Goal: Task Accomplishment & Management: Complete application form

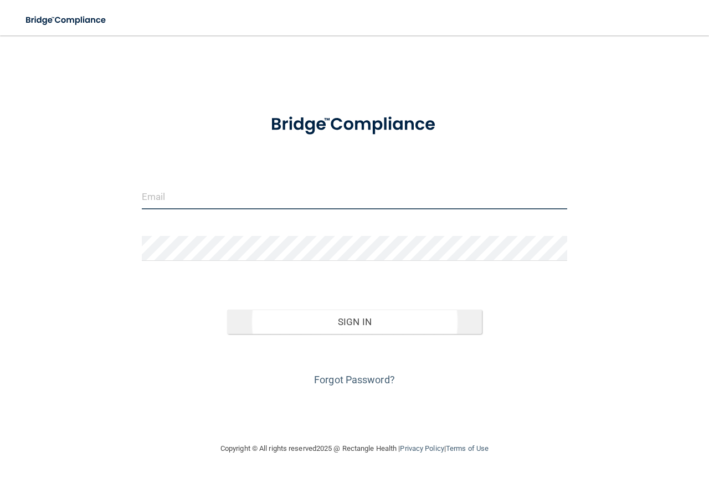
type input "[EMAIL_ADDRESS][DOMAIN_NAME]"
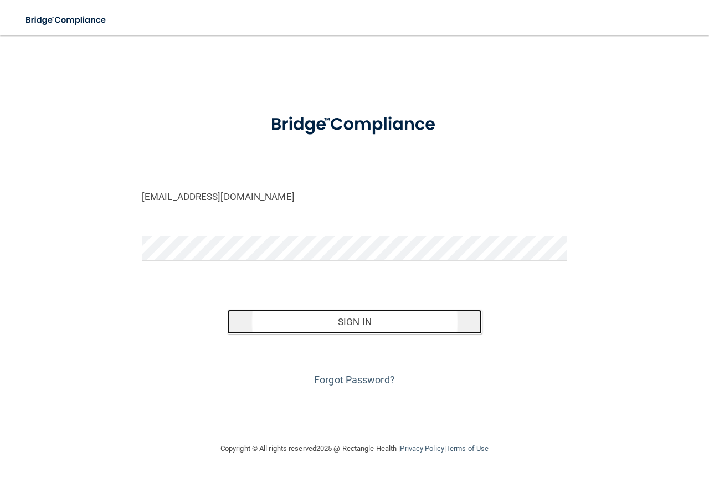
click at [332, 316] on button "Sign In" at bounding box center [354, 322] width 255 height 24
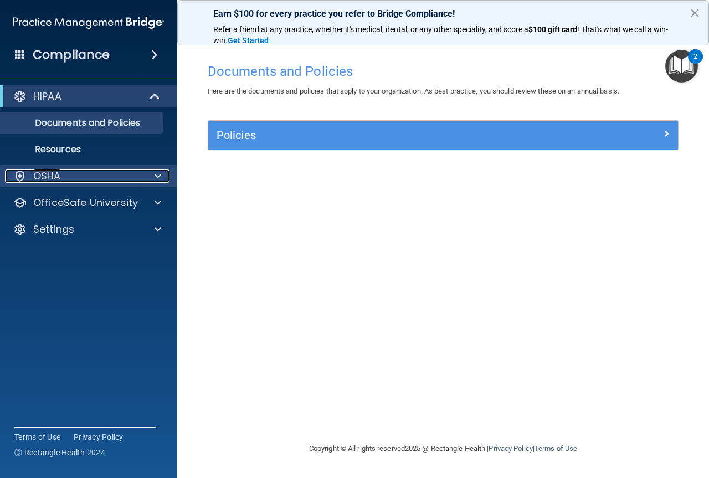
click at [78, 176] on div "OSHA" at bounding box center [73, 175] width 137 height 13
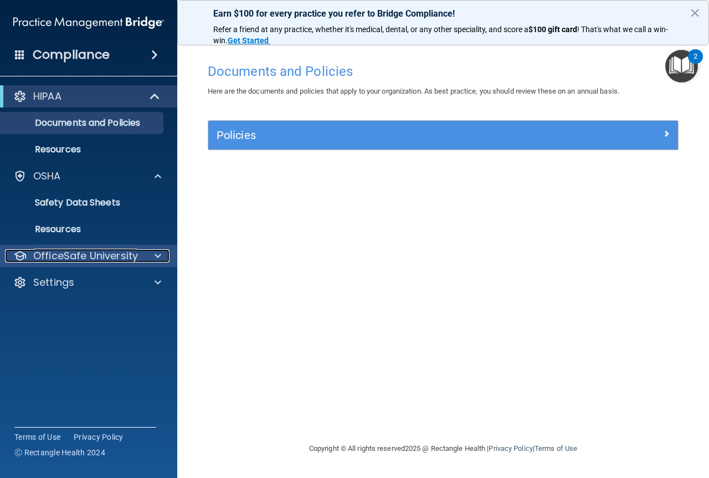
click at [96, 260] on p "OfficeSafe University" at bounding box center [85, 255] width 105 height 13
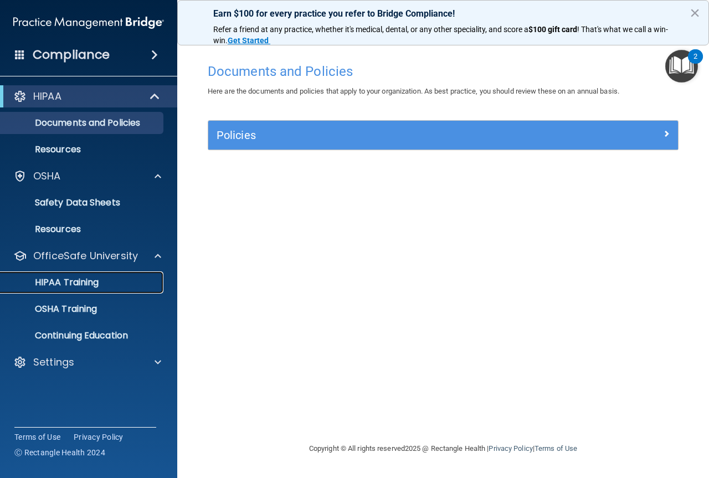
click at [96, 285] on p "HIPAA Training" at bounding box center [52, 282] width 91 height 11
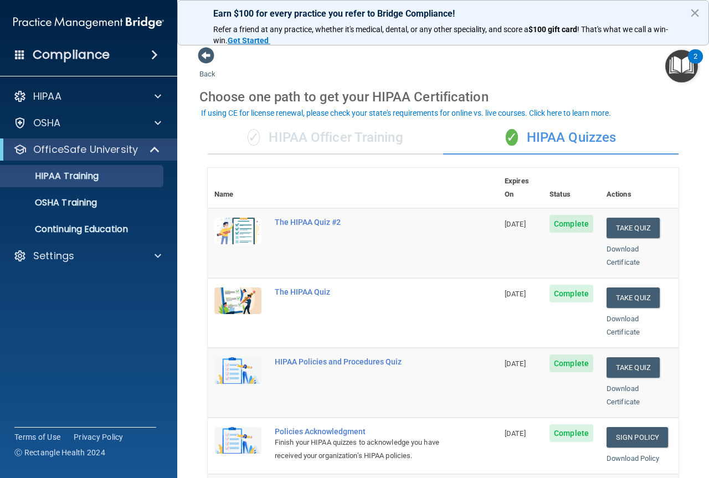
click at [318, 152] on div "✓ HIPAA Officer Training" at bounding box center [325, 137] width 235 height 33
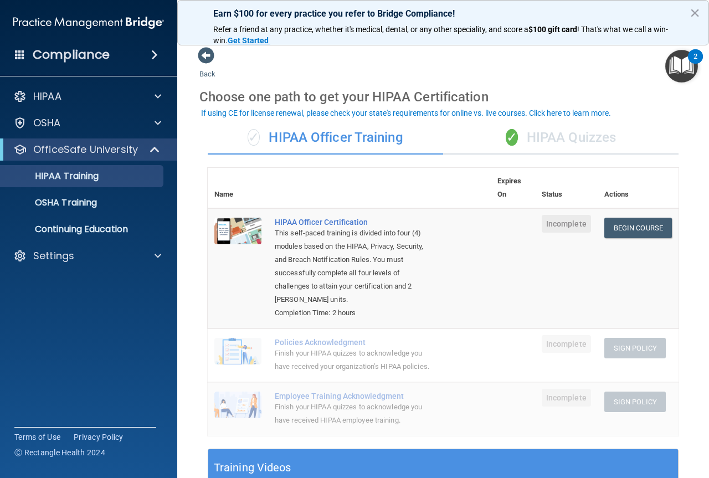
click at [593, 133] on div "✓ HIPAA Quizzes" at bounding box center [560, 137] width 235 height 33
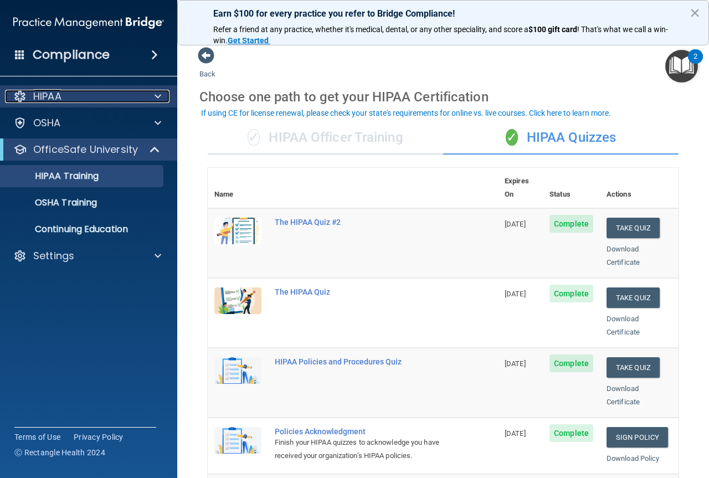
click at [60, 102] on p "HIPAA" at bounding box center [47, 96] width 28 height 13
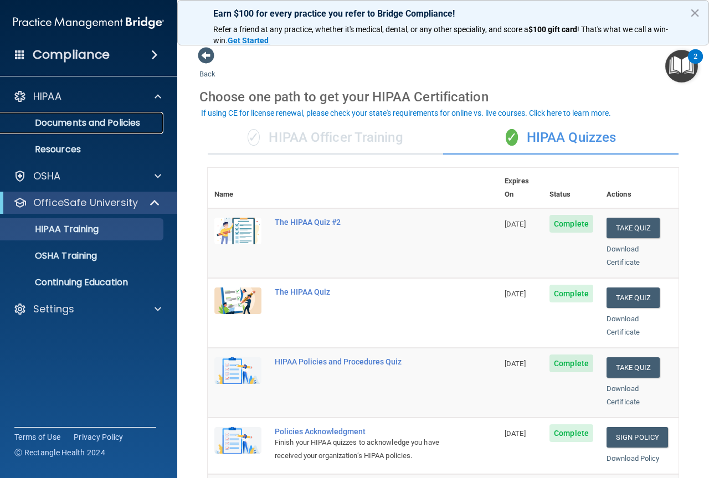
click at [64, 117] on p "Documents and Policies" at bounding box center [82, 122] width 151 height 11
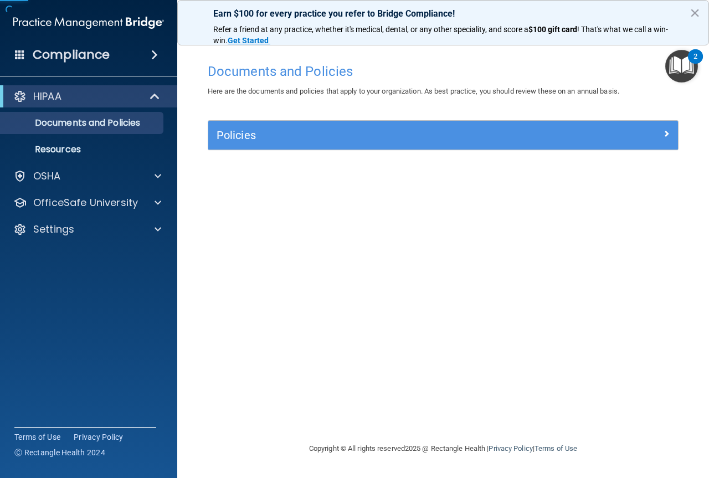
click at [298, 150] on div "Policies Select All (Unselect 0) Unselect All Print Selected (0) Acceptable Use…" at bounding box center [443, 135] width 471 height 30
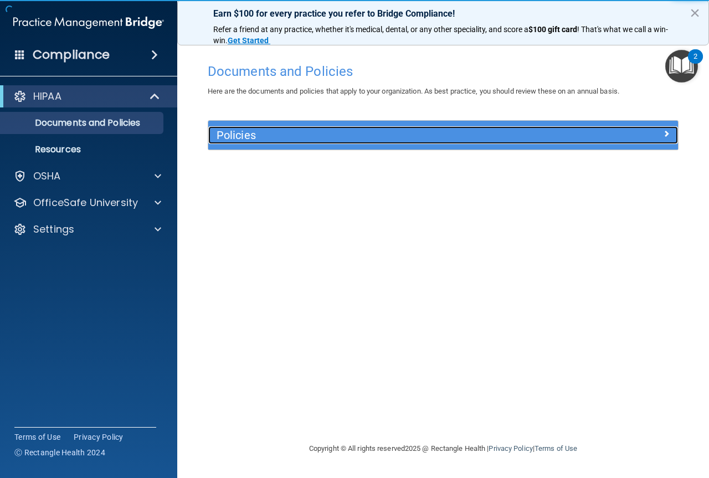
click at [294, 141] on h5 "Policies" at bounding box center [385, 135] width 336 height 12
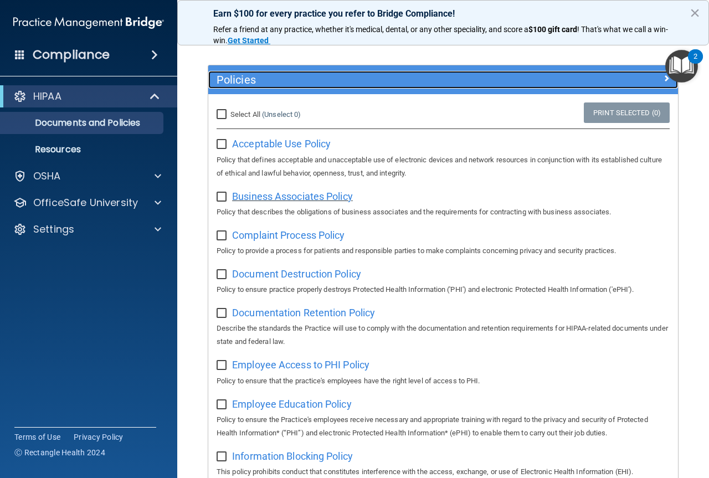
scroll to position [111, 0]
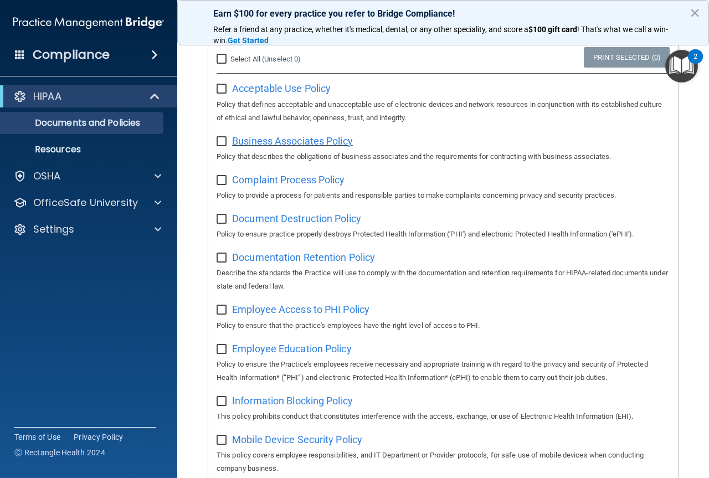
click at [277, 146] on span "Business Associates Policy" at bounding box center [292, 141] width 121 height 12
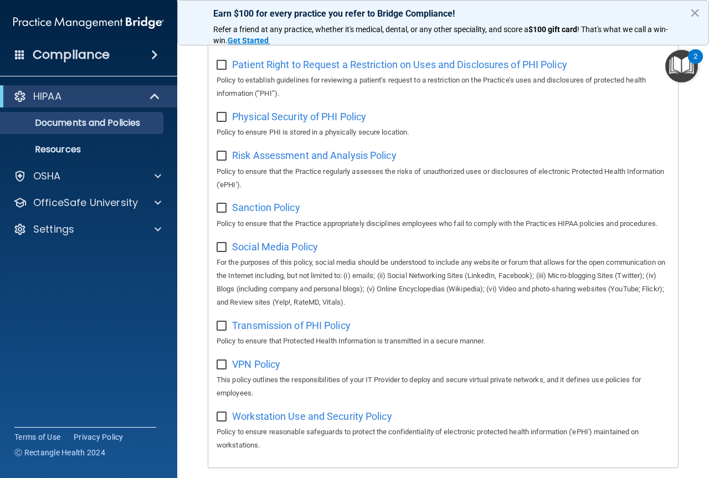
scroll to position [792, 0]
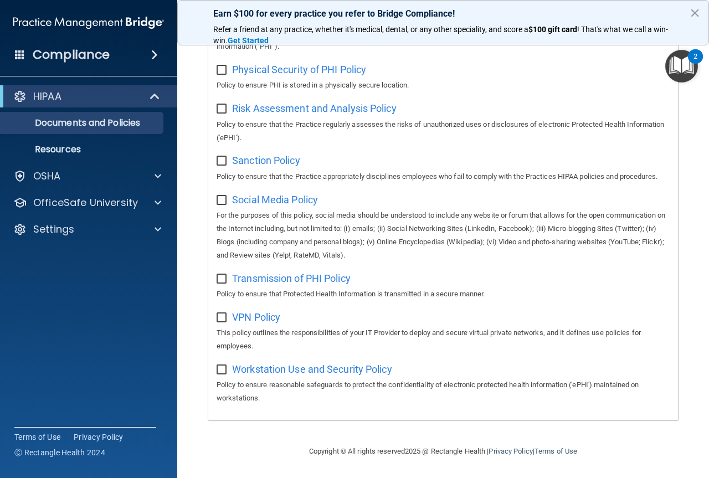
click at [40, 53] on h4 "Compliance" at bounding box center [71, 55] width 77 height 16
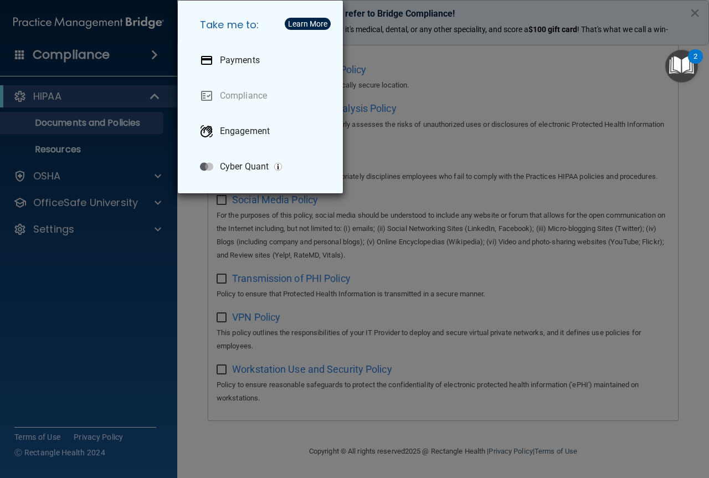
click at [81, 268] on div "Take me to: Payments Compliance Engagement Cyber Quant" at bounding box center [354, 239] width 709 height 478
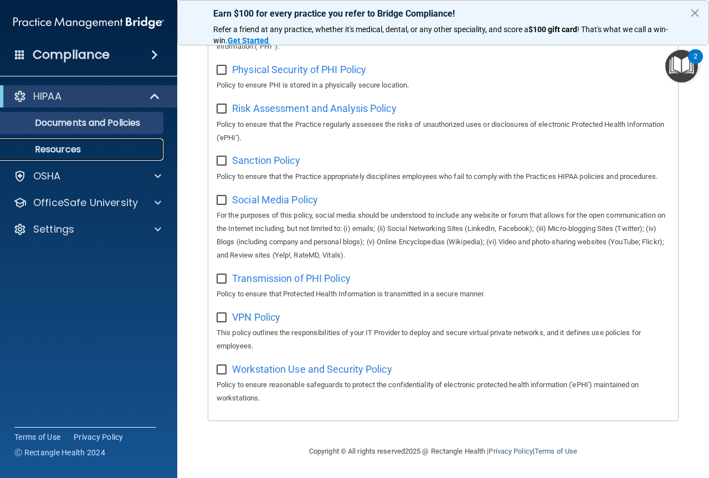
click at [58, 152] on p "Resources" at bounding box center [82, 149] width 151 height 11
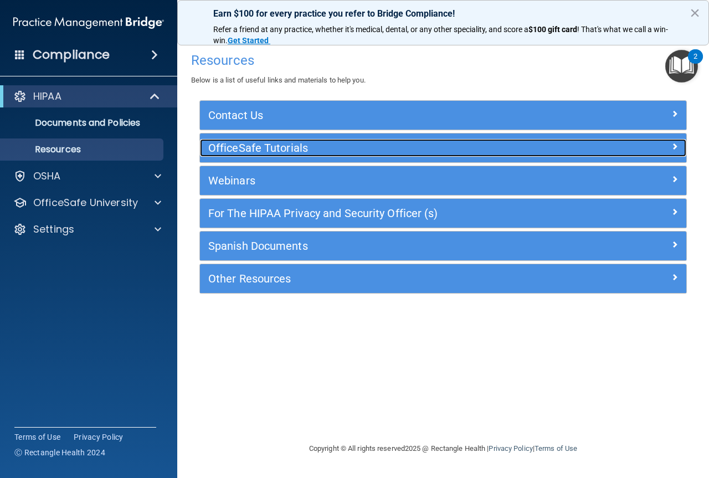
click at [274, 149] on h5 "OfficeSafe Tutorials" at bounding box center [382, 148] width 348 height 12
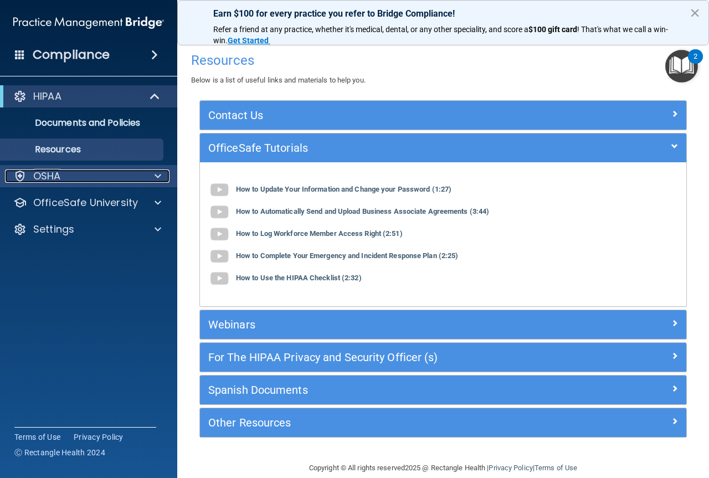
click at [75, 173] on div "OSHA" at bounding box center [73, 175] width 137 height 13
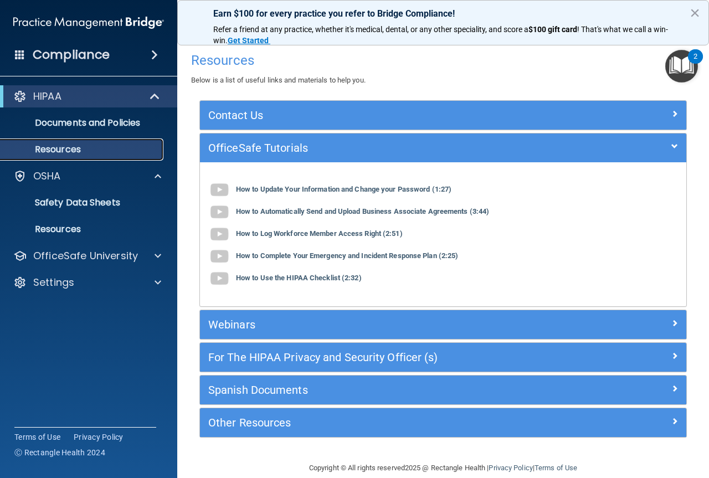
click at [63, 158] on link "Resources" at bounding box center [76, 149] width 174 height 22
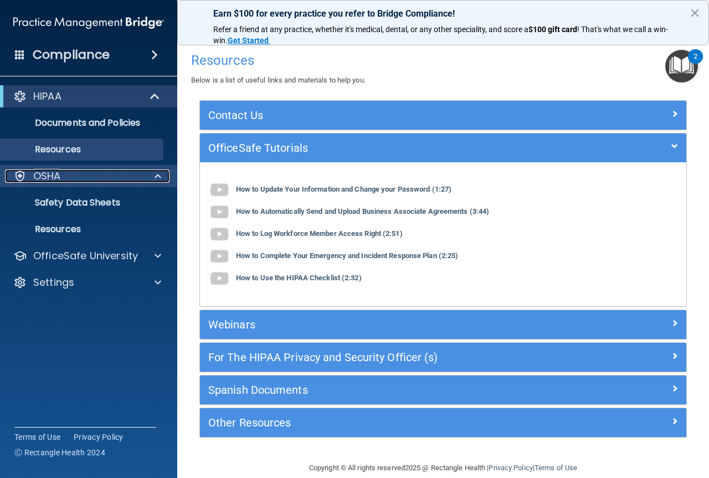
click at [43, 177] on p "OSHA" at bounding box center [47, 175] width 28 height 13
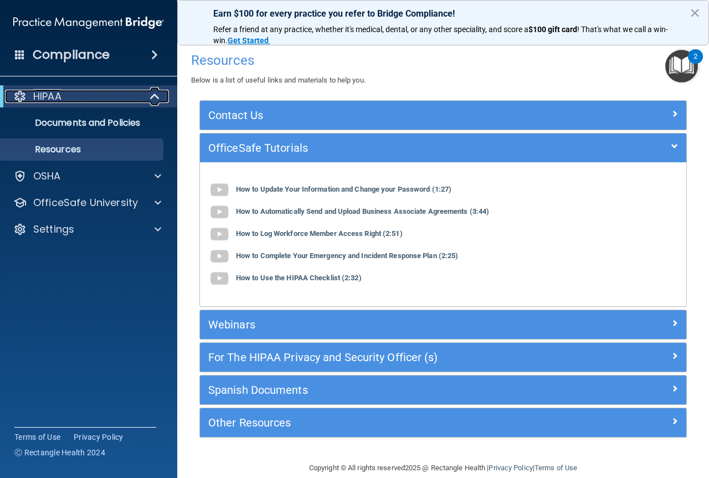
click at [69, 102] on div "HIPAA" at bounding box center [73, 96] width 137 height 13
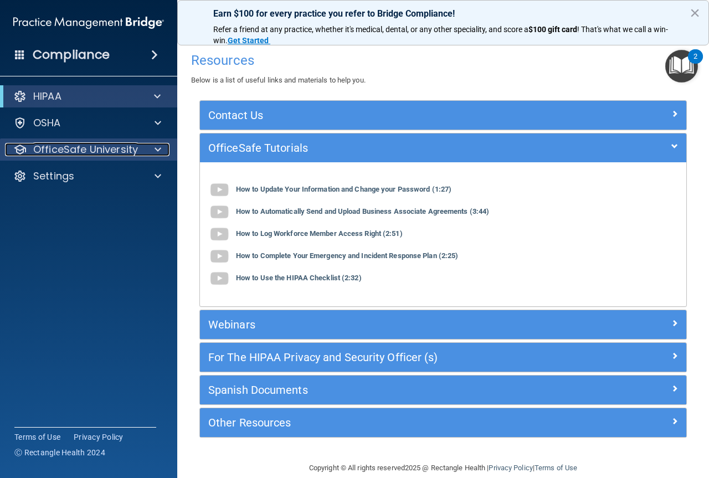
click at [65, 146] on p "OfficeSafe University" at bounding box center [85, 149] width 105 height 13
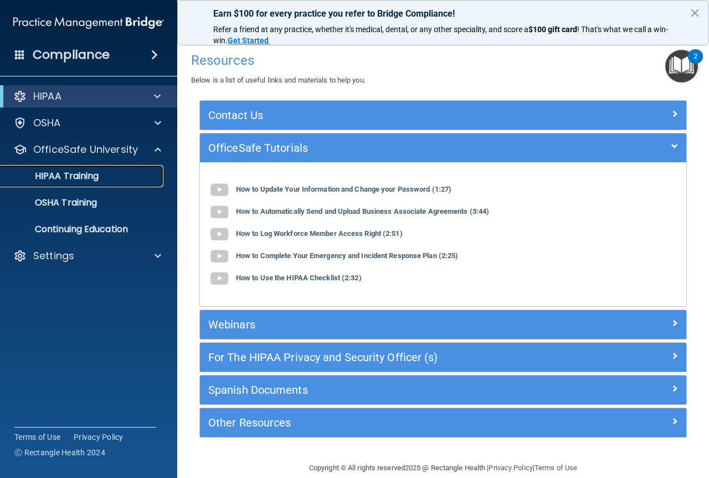
click at [70, 181] on p "HIPAA Training" at bounding box center [52, 176] width 91 height 11
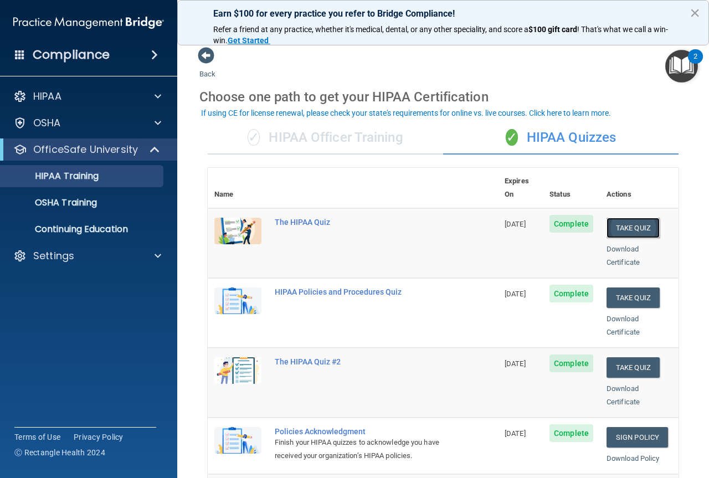
click at [632, 218] on button "Take Quiz" at bounding box center [632, 228] width 53 height 20
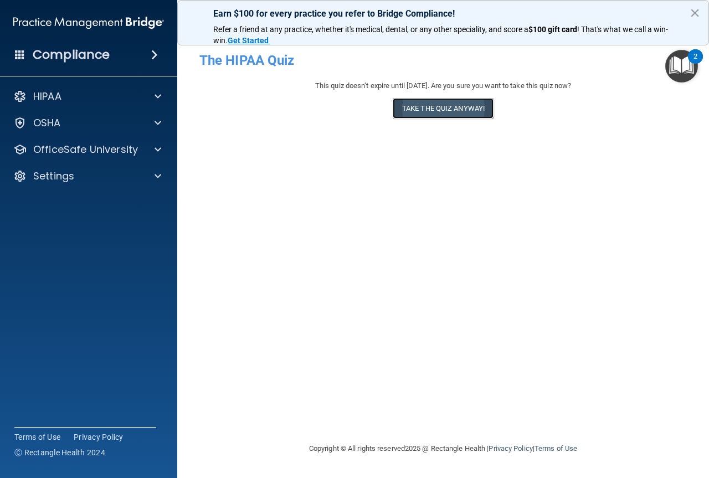
click at [435, 110] on button "Take the quiz anyway!" at bounding box center [443, 108] width 101 height 20
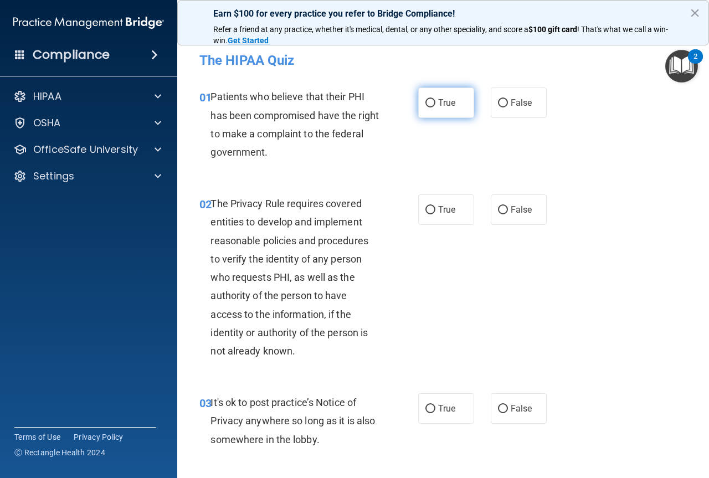
click at [438, 102] on span "True" at bounding box center [446, 102] width 17 height 11
click at [435, 102] on input "True" at bounding box center [430, 103] width 10 height 8
radio input "true"
click at [443, 208] on span "True" at bounding box center [446, 209] width 17 height 11
click at [435, 208] on input "True" at bounding box center [430, 210] width 10 height 8
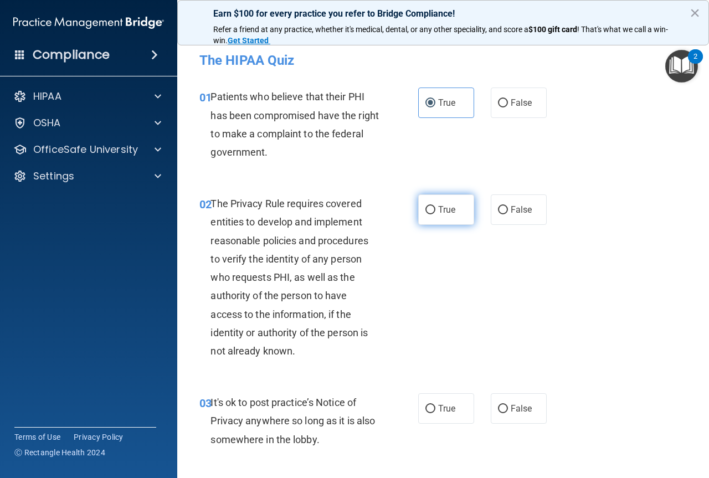
radio input "true"
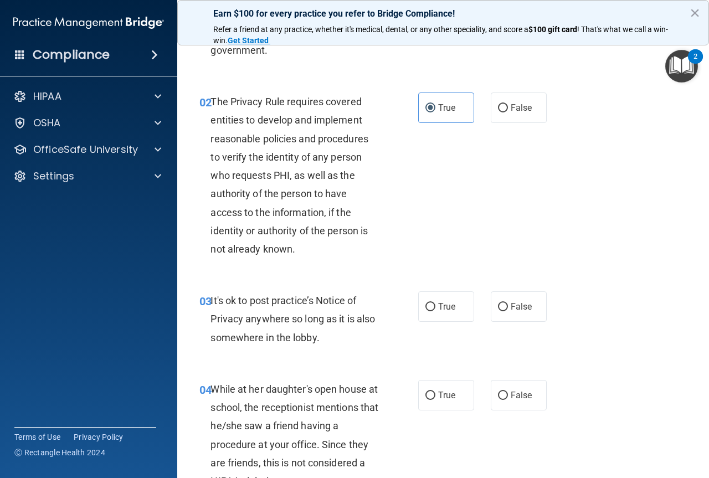
scroll to position [166, 0]
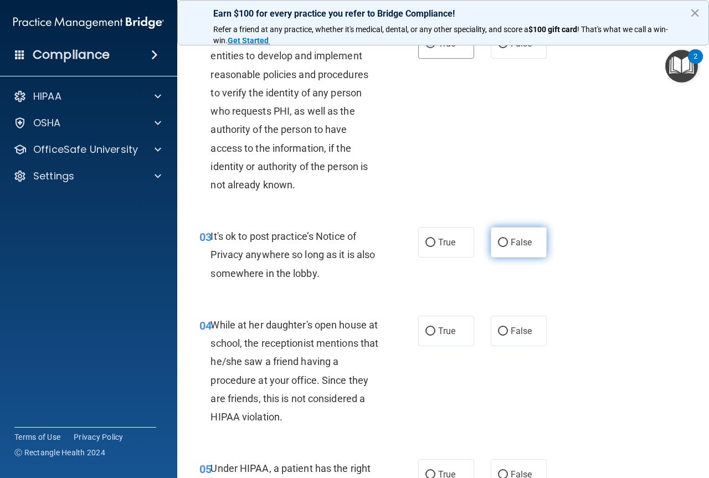
click at [514, 251] on label "False" at bounding box center [519, 242] width 56 height 30
click at [508, 247] on input "False" at bounding box center [503, 243] width 10 height 8
radio input "true"
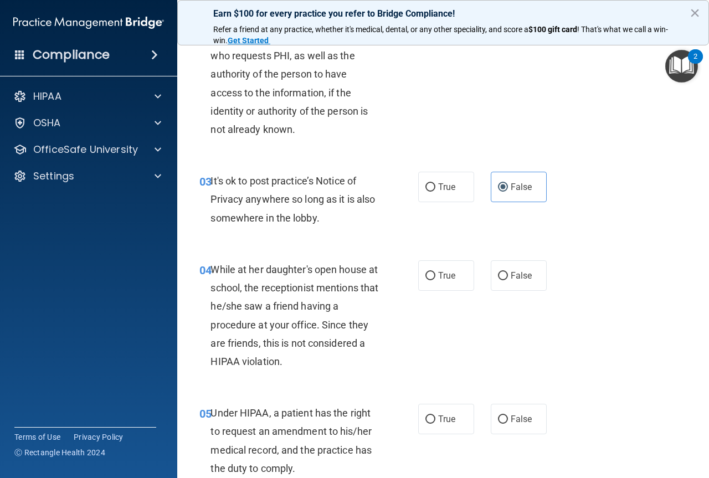
scroll to position [277, 0]
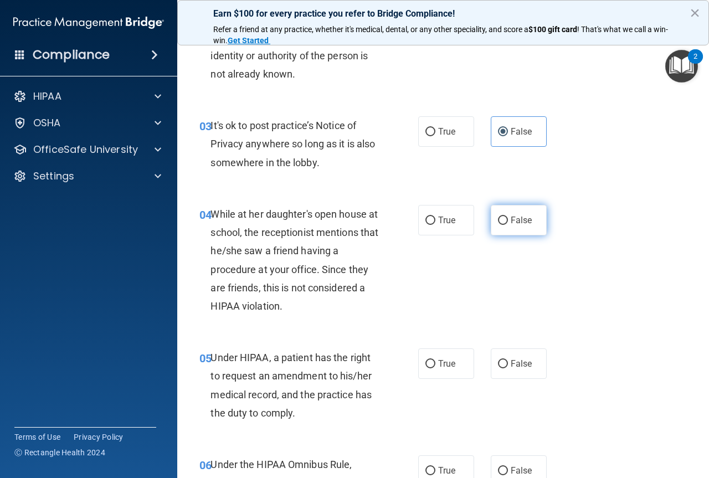
click at [498, 223] on input "False" at bounding box center [503, 221] width 10 height 8
radio input "true"
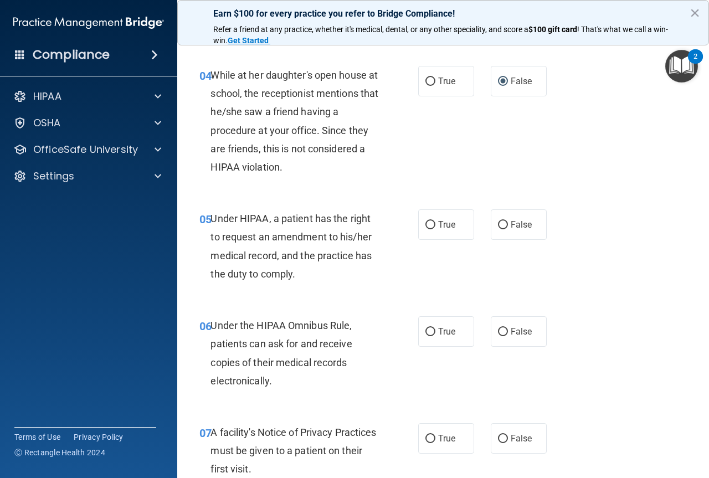
scroll to position [443, 0]
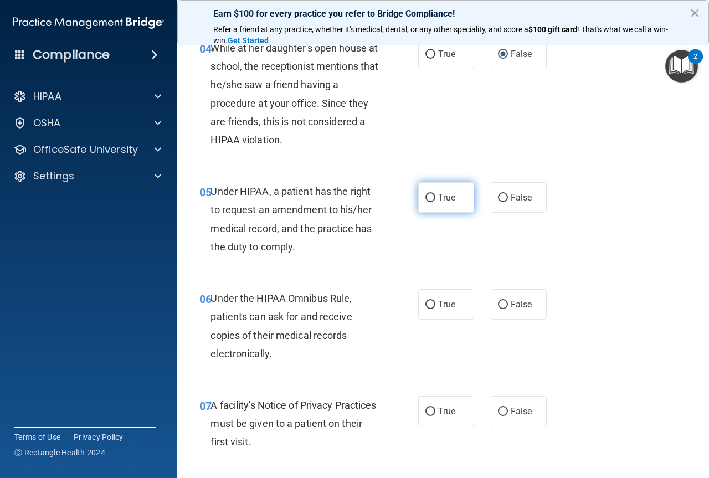
click at [445, 205] on label "True" at bounding box center [446, 197] width 56 height 30
click at [435, 202] on input "True" at bounding box center [430, 198] width 10 height 8
radio input "true"
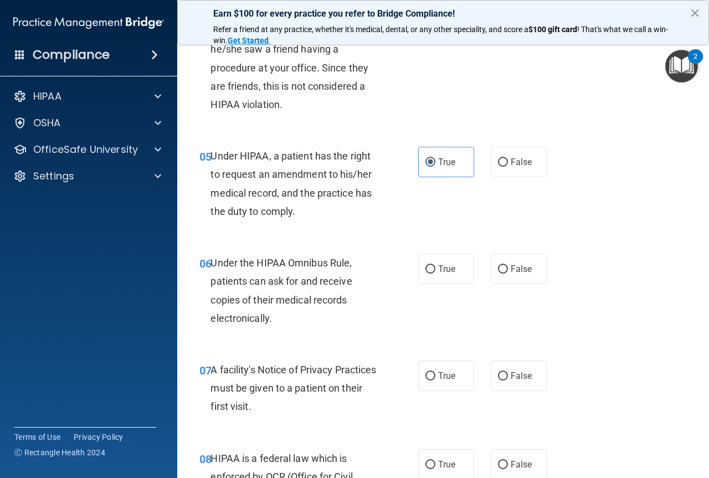
scroll to position [498, 0]
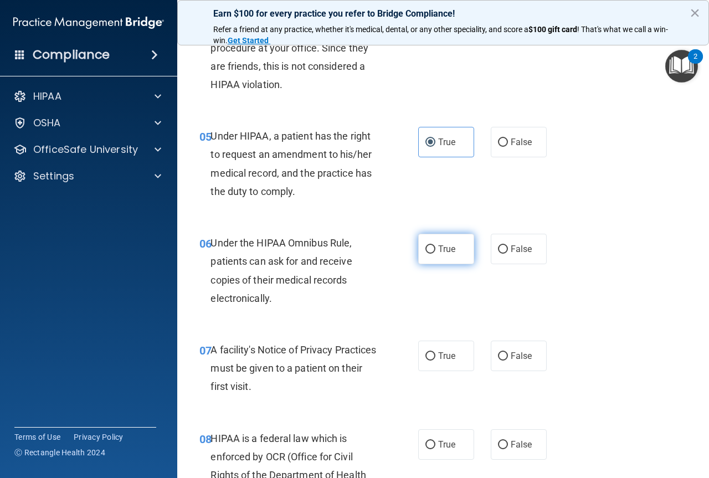
click at [438, 249] on span "True" at bounding box center [446, 249] width 17 height 11
click at [435, 249] on input "True" at bounding box center [430, 249] width 10 height 8
radio input "true"
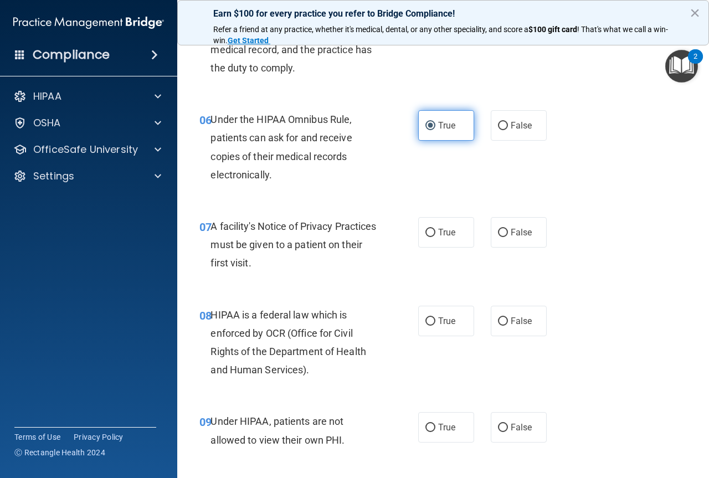
scroll to position [664, 0]
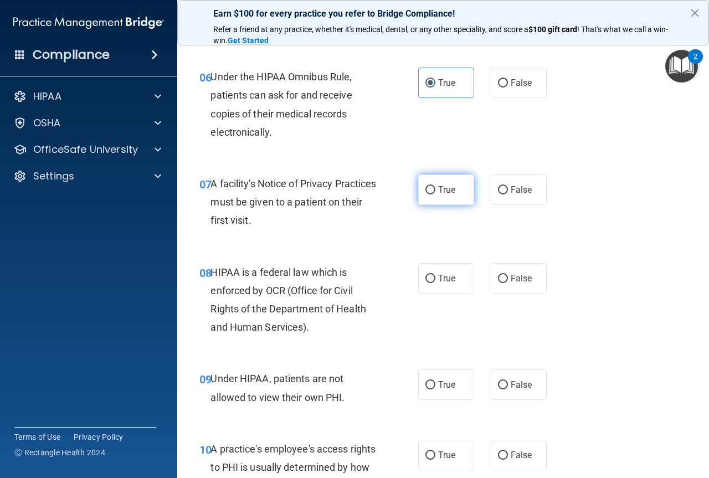
click at [425, 190] on input "True" at bounding box center [430, 190] width 10 height 8
radio input "true"
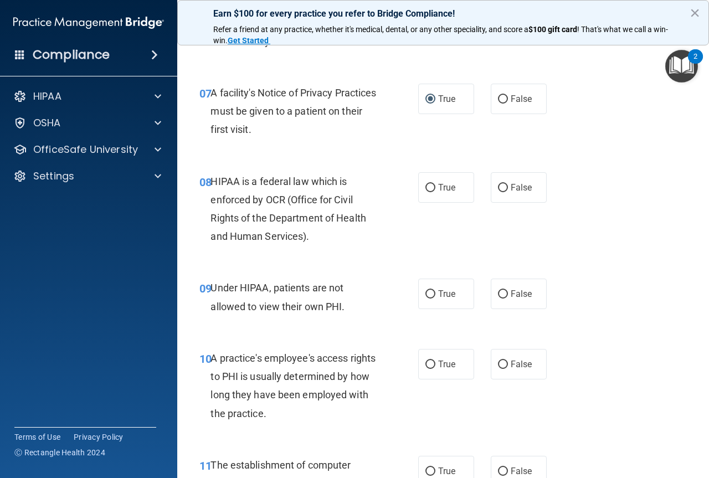
scroll to position [775, 0]
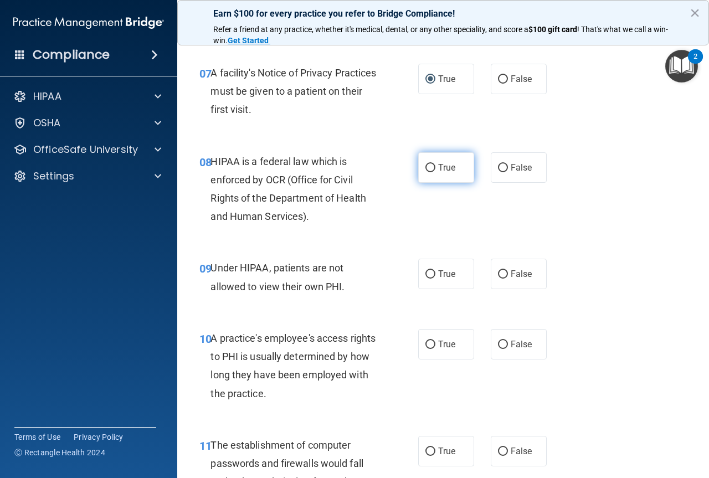
click at [433, 171] on label "True" at bounding box center [446, 167] width 56 height 30
click at [433, 171] on input "True" at bounding box center [430, 168] width 10 height 8
radio input "true"
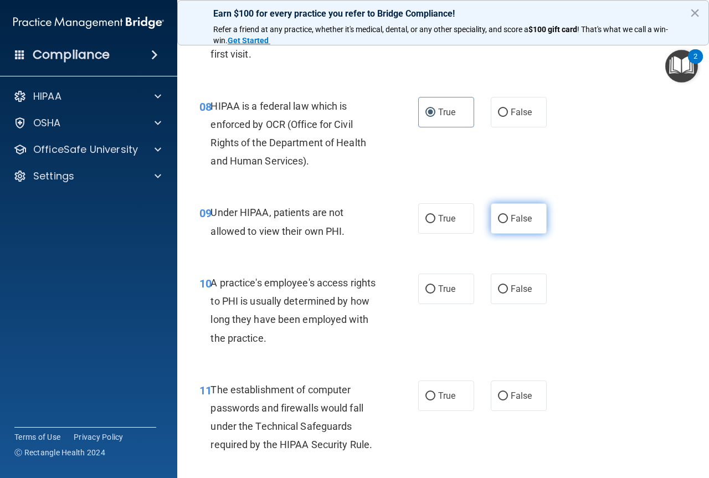
click at [516, 220] on span "False" at bounding box center [522, 218] width 22 height 11
click at [508, 220] on input "False" at bounding box center [503, 219] width 10 height 8
radio input "true"
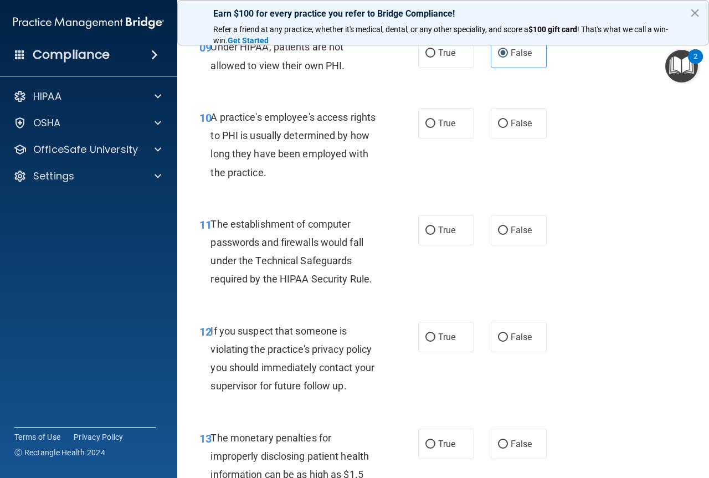
scroll to position [997, 0]
click at [498, 116] on label "False" at bounding box center [519, 122] width 56 height 30
click at [498, 119] on input "False" at bounding box center [503, 123] width 10 height 8
radio input "true"
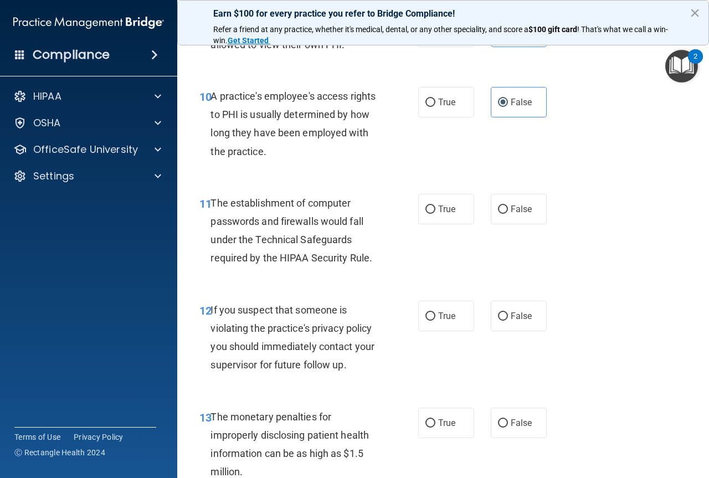
scroll to position [1052, 0]
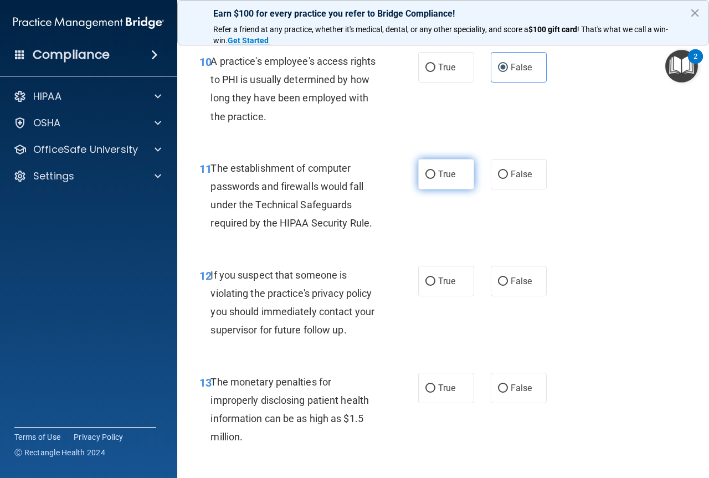
click at [432, 176] on label "True" at bounding box center [446, 174] width 56 height 30
click at [432, 176] on input "True" at bounding box center [430, 175] width 10 height 8
radio input "true"
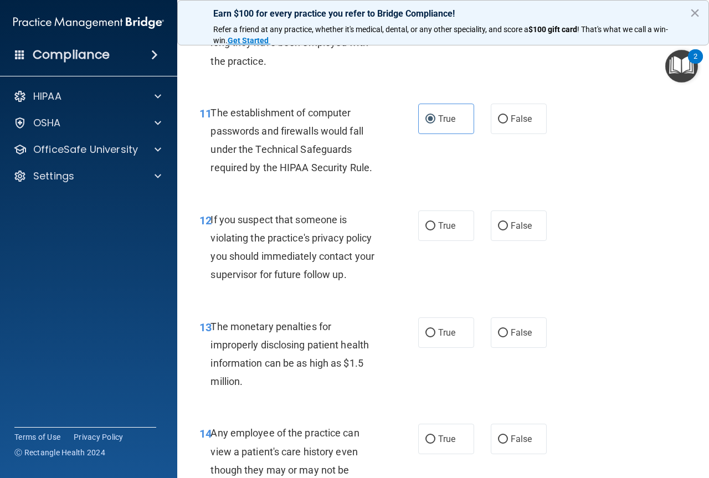
scroll to position [1163, 0]
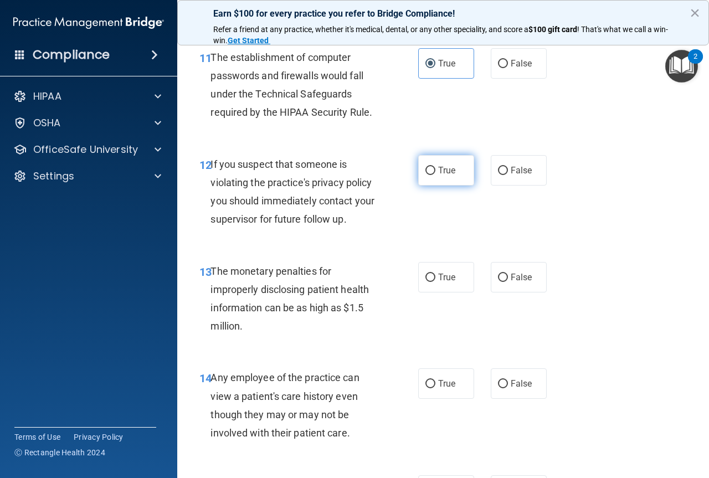
click at [432, 177] on label "True" at bounding box center [446, 170] width 56 height 30
click at [432, 175] on input "True" at bounding box center [430, 171] width 10 height 8
radio input "true"
click at [425, 278] on input "True" at bounding box center [430, 278] width 10 height 8
radio input "true"
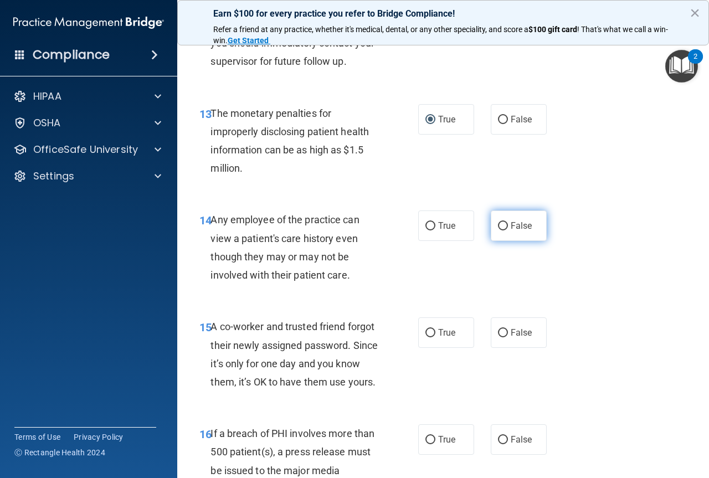
scroll to position [1384, 0]
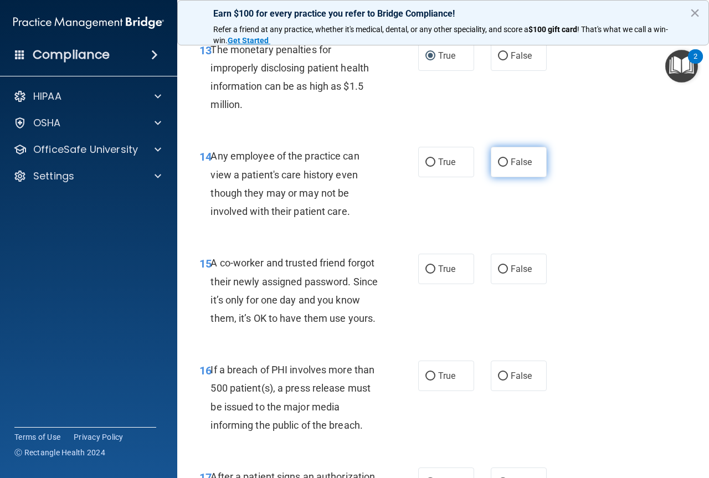
click at [533, 162] on label "False" at bounding box center [519, 162] width 56 height 30
click at [508, 162] on input "False" at bounding box center [503, 162] width 10 height 8
radio input "true"
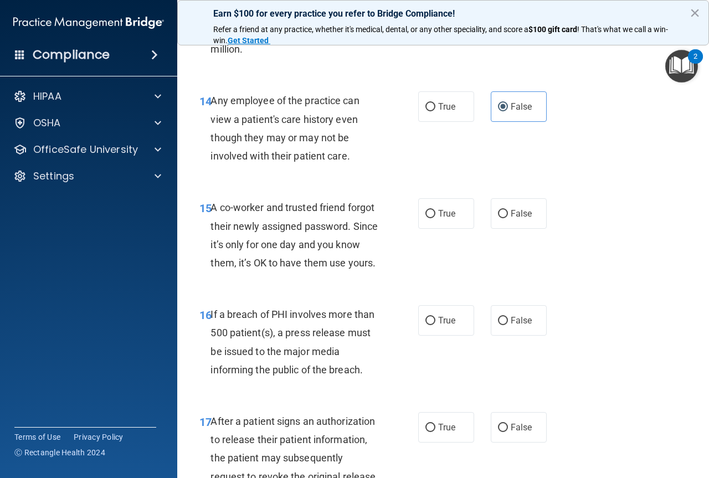
scroll to position [1495, 0]
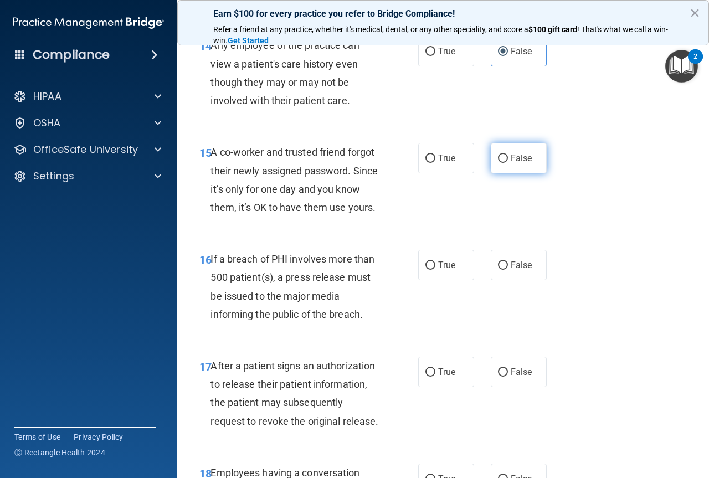
click at [528, 164] on label "False" at bounding box center [519, 158] width 56 height 30
click at [508, 163] on input "False" at bounding box center [503, 158] width 10 height 8
radio input "true"
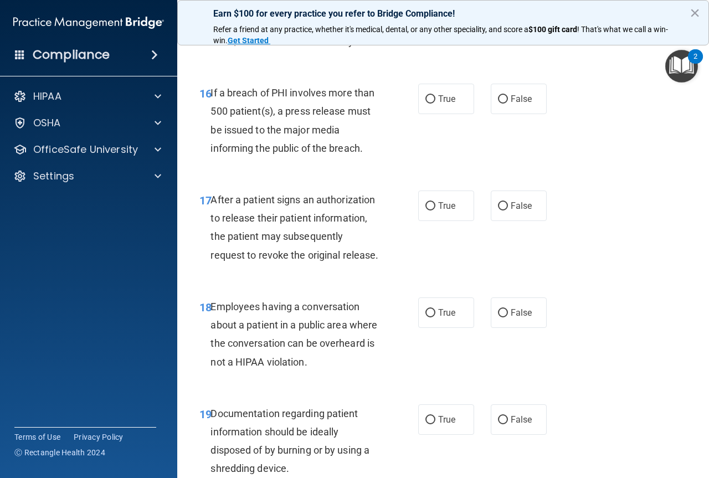
scroll to position [1606, 0]
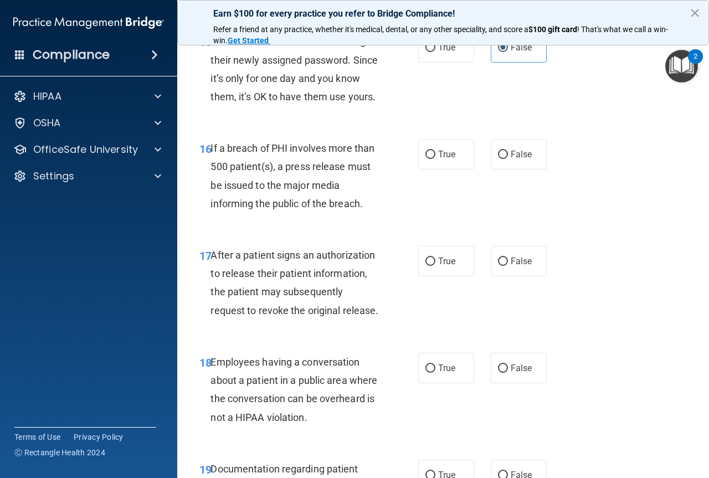
click at [439, 189] on div "16 If a breach of PHI involves more than 500 patient(s), a press release must b…" at bounding box center [443, 178] width 504 height 107
click at [439, 159] on span "True" at bounding box center [446, 154] width 17 height 11
click at [435, 159] on input "True" at bounding box center [430, 155] width 10 height 8
radio input "true"
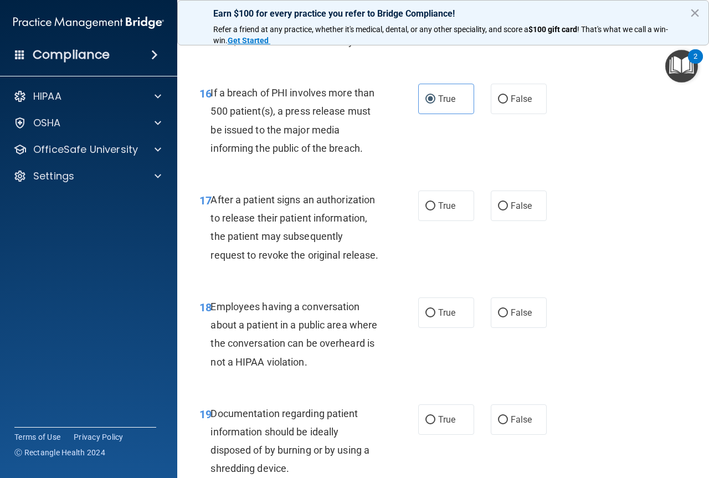
scroll to position [1717, 0]
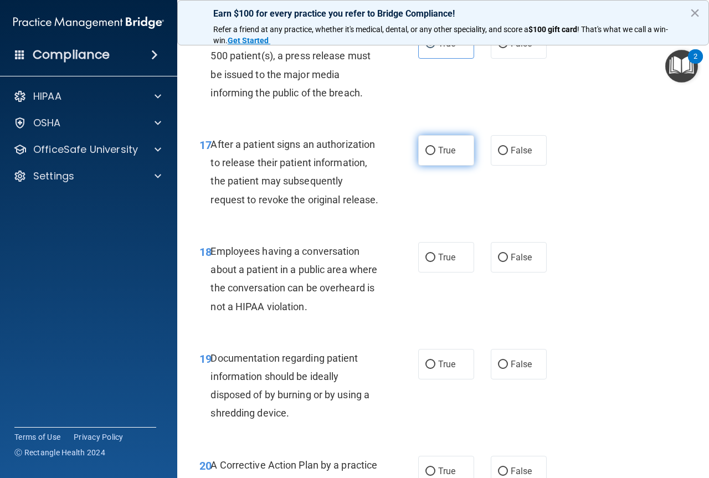
click at [445, 156] on span "True" at bounding box center [446, 150] width 17 height 11
click at [435, 155] on input "True" at bounding box center [430, 151] width 10 height 8
radio input "true"
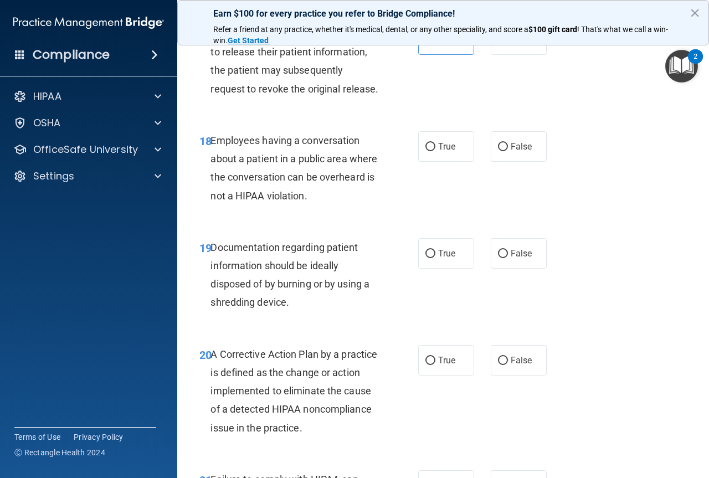
scroll to position [1883, 0]
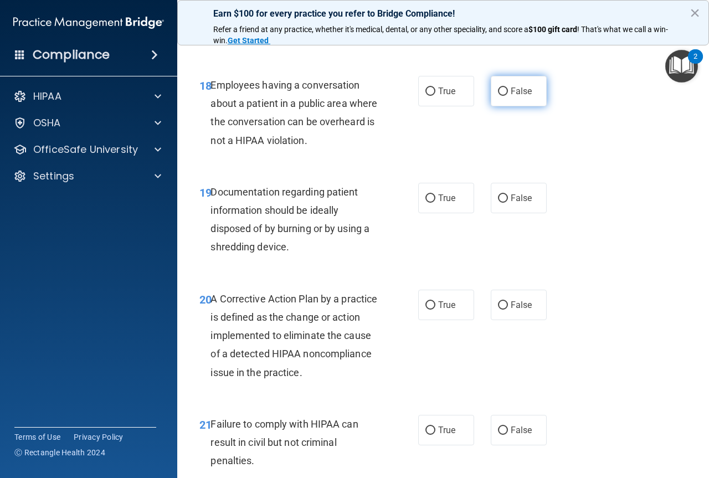
click at [521, 106] on label "False" at bounding box center [519, 91] width 56 height 30
click at [508, 96] on input "False" at bounding box center [503, 91] width 10 height 8
radio input "true"
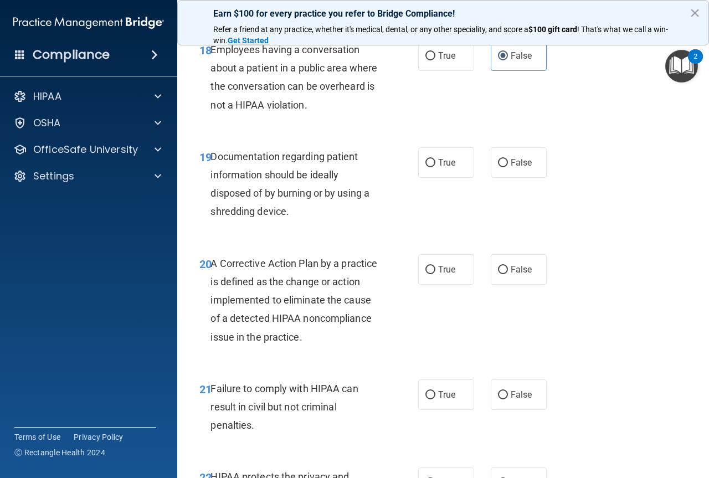
scroll to position [1938, 0]
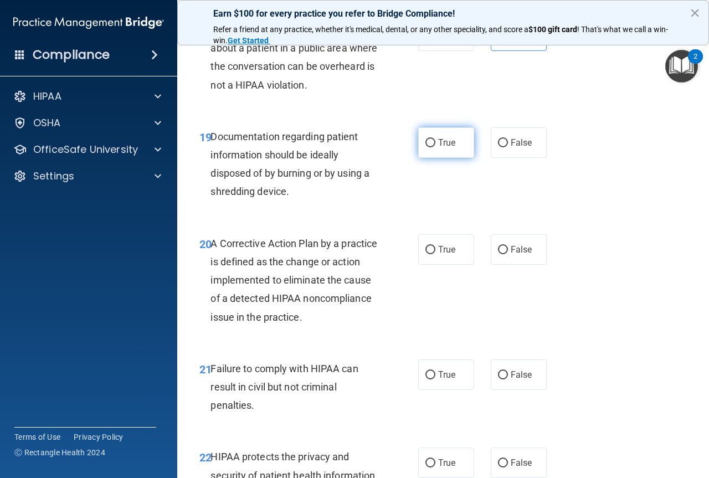
click at [443, 148] on span "True" at bounding box center [446, 142] width 17 height 11
click at [435, 147] on input "True" at bounding box center [430, 143] width 10 height 8
radio input "true"
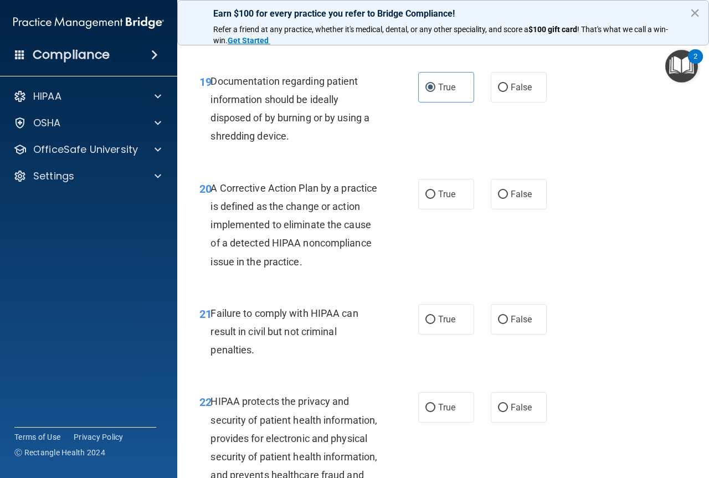
scroll to position [2049, 0]
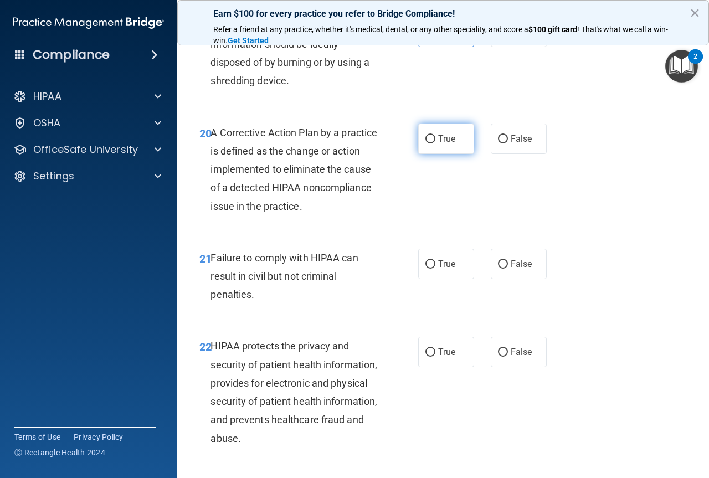
click at [445, 144] on span "True" at bounding box center [446, 138] width 17 height 11
click at [435, 143] on input "True" at bounding box center [430, 139] width 10 height 8
radio input "true"
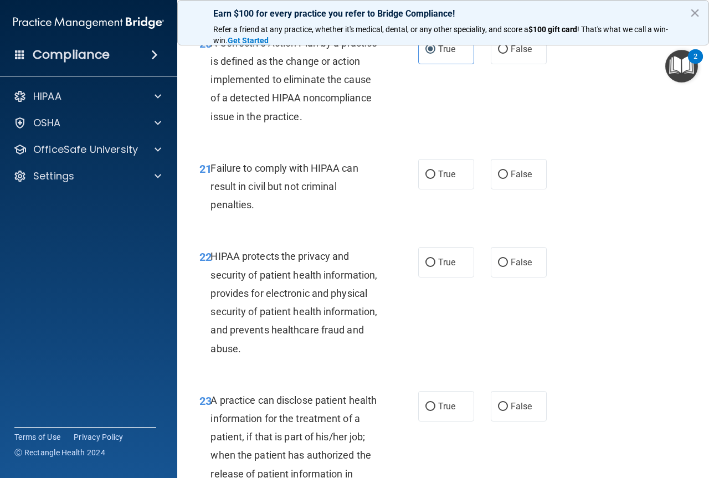
scroll to position [2160, 0]
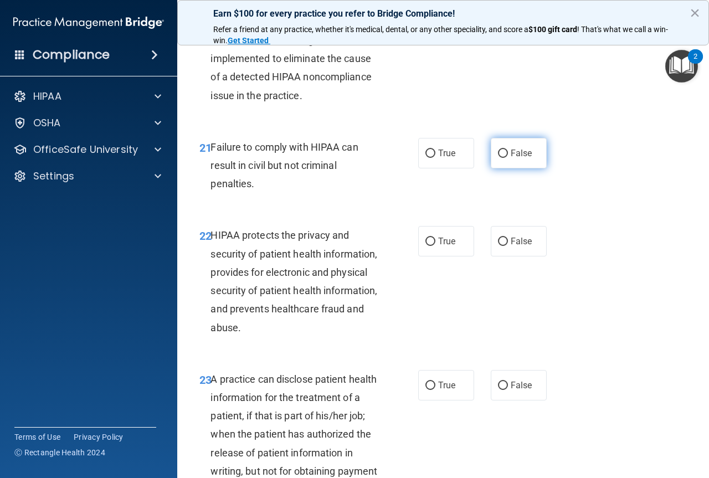
click at [511, 168] on label "False" at bounding box center [519, 153] width 56 height 30
click at [508, 158] on input "False" at bounding box center [503, 154] width 10 height 8
radio input "true"
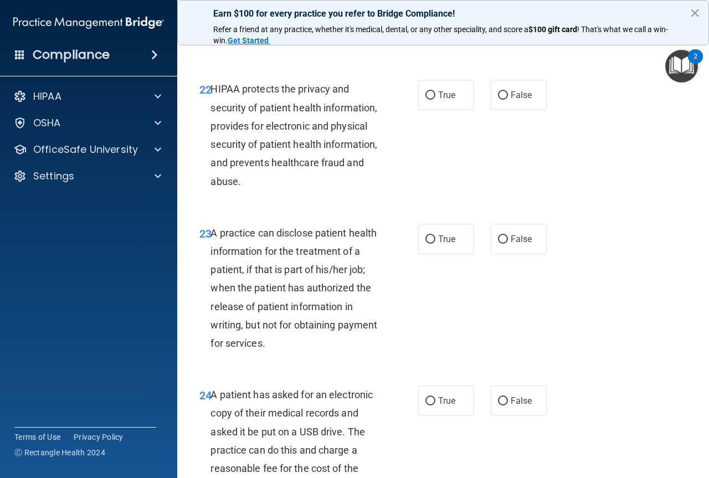
scroll to position [2326, 0]
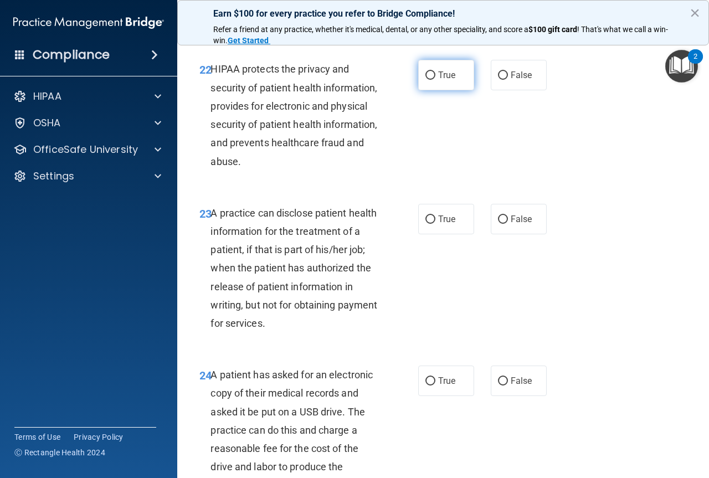
click at [427, 80] on input "True" at bounding box center [430, 75] width 10 height 8
radio input "true"
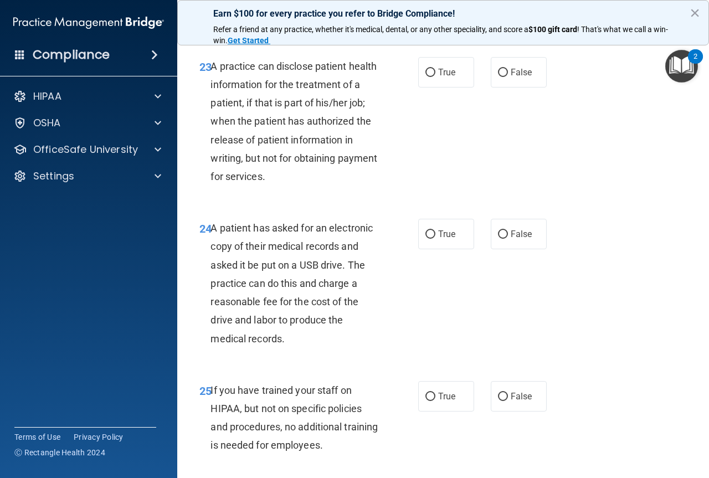
scroll to position [2492, 0]
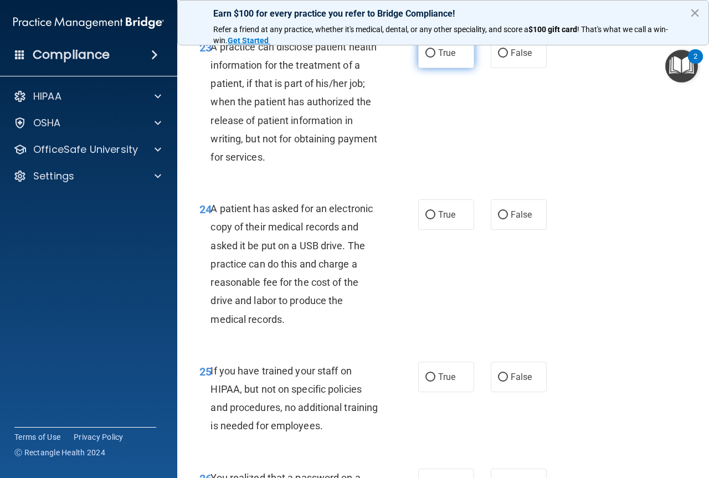
click at [421, 68] on label "True" at bounding box center [446, 53] width 56 height 30
click at [425, 58] on input "True" at bounding box center [430, 53] width 10 height 8
radio input "true"
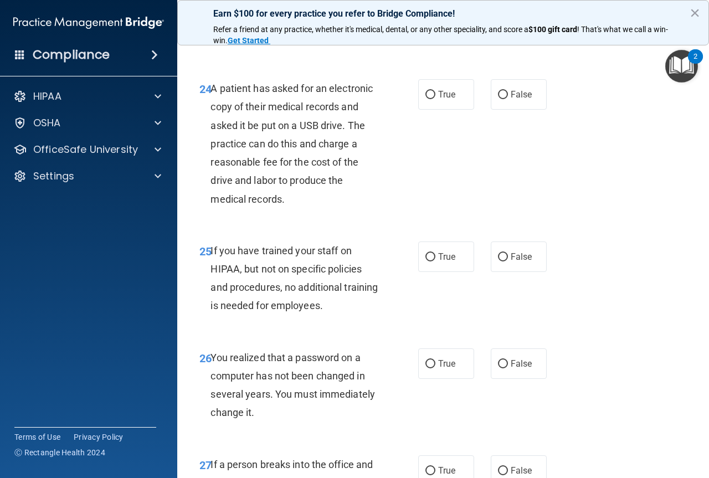
scroll to position [2658, 0]
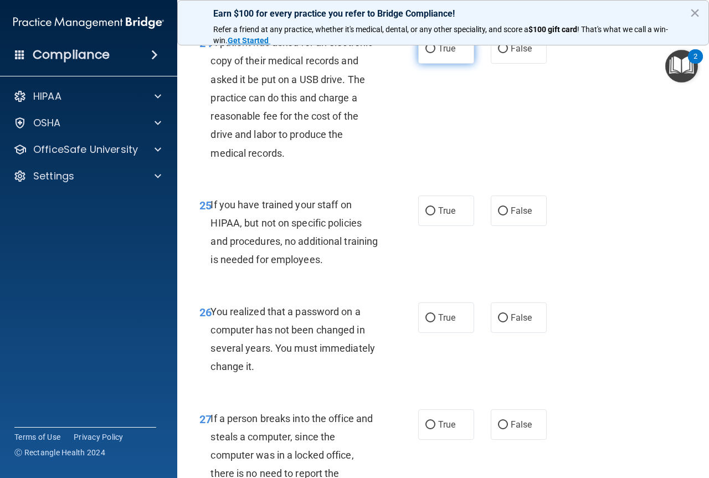
click at [425, 53] on input "True" at bounding box center [430, 49] width 10 height 8
radio input "true"
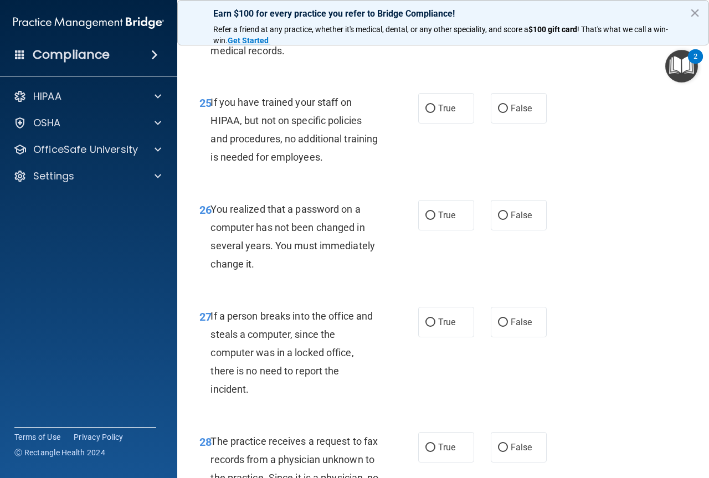
scroll to position [2769, 0]
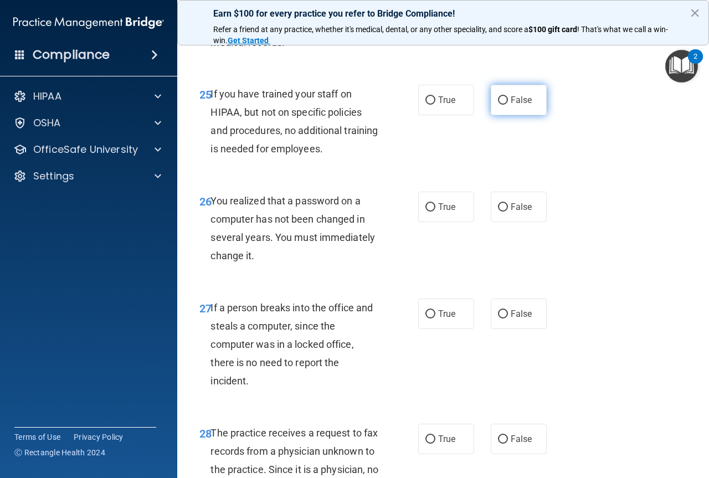
click at [512, 105] on span "False" at bounding box center [522, 100] width 22 height 11
click at [508, 105] on input "False" at bounding box center [503, 100] width 10 height 8
radio input "true"
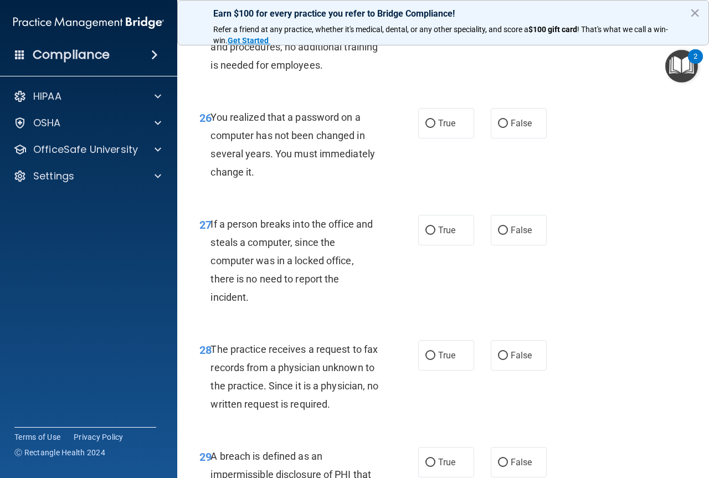
scroll to position [2879, 0]
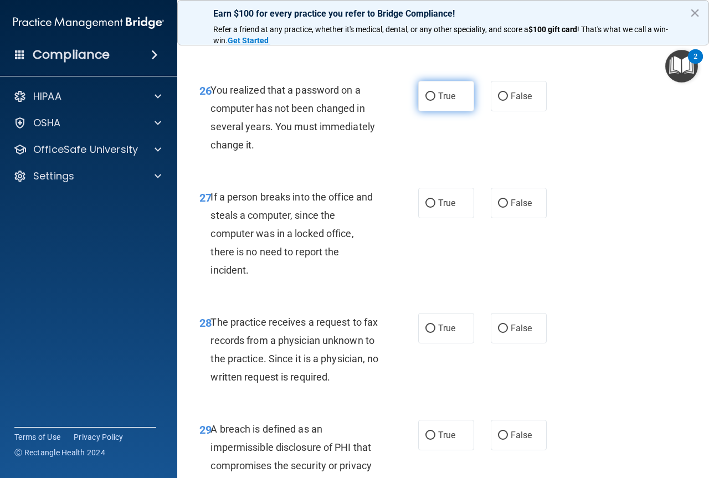
click at [429, 101] on input "True" at bounding box center [430, 96] width 10 height 8
radio input "true"
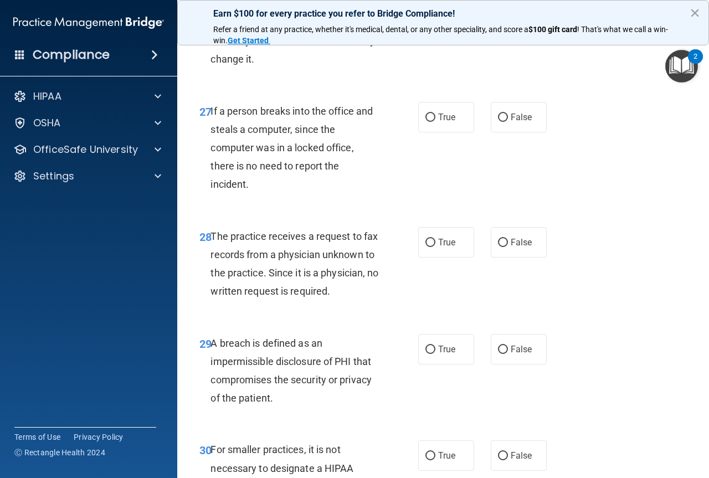
scroll to position [3046, 0]
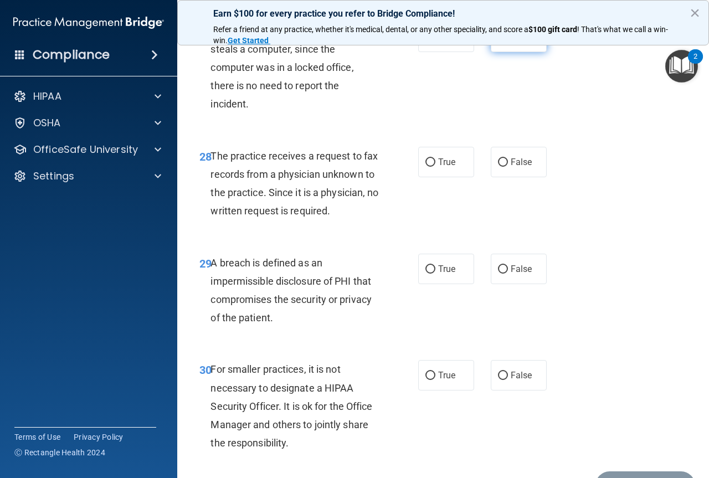
click at [499, 42] on input "False" at bounding box center [503, 37] width 10 height 8
radio input "true"
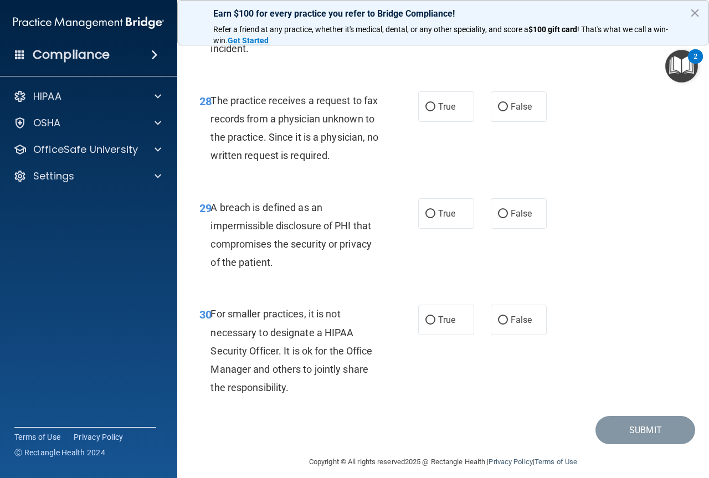
scroll to position [3156, 0]
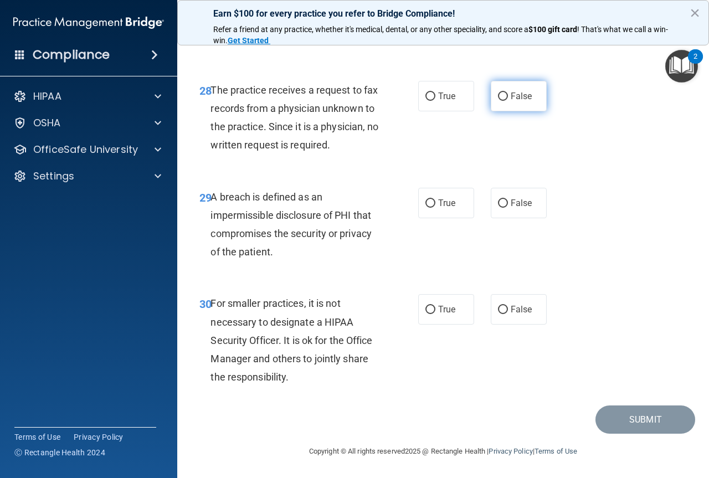
click at [513, 97] on label "False" at bounding box center [519, 96] width 56 height 30
click at [508, 97] on input "False" at bounding box center [503, 96] width 10 height 8
radio input "true"
click at [425, 204] on input "True" at bounding box center [430, 203] width 10 height 8
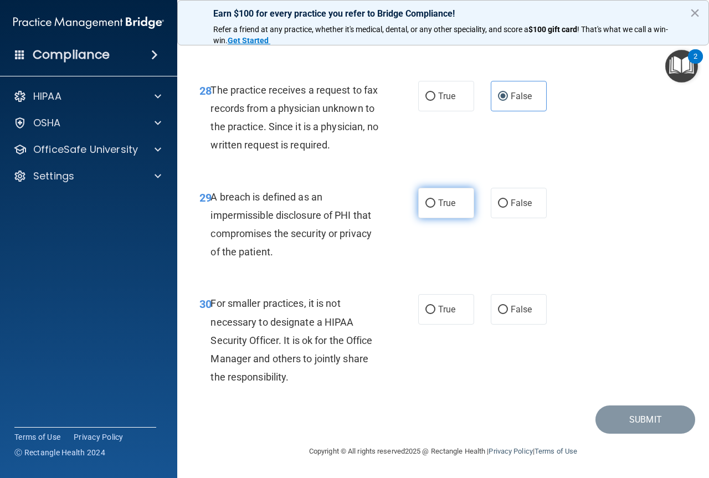
radio input "true"
click at [504, 307] on label "False" at bounding box center [519, 309] width 56 height 30
click at [504, 307] on input "False" at bounding box center [503, 310] width 10 height 8
radio input "true"
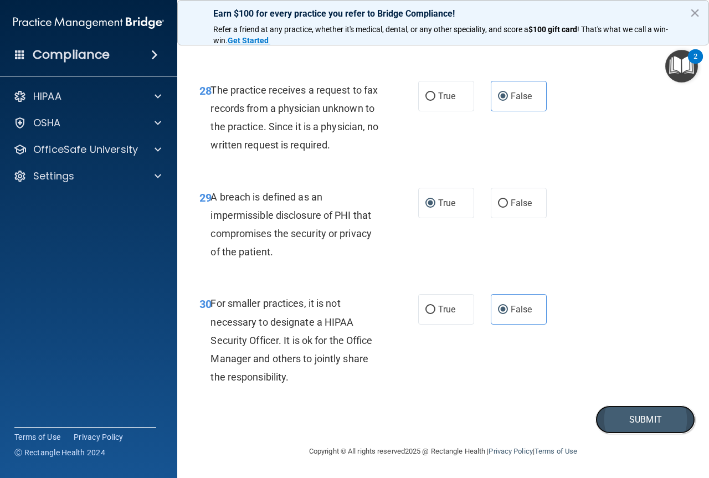
click at [638, 414] on button "Submit" at bounding box center [645, 419] width 100 height 28
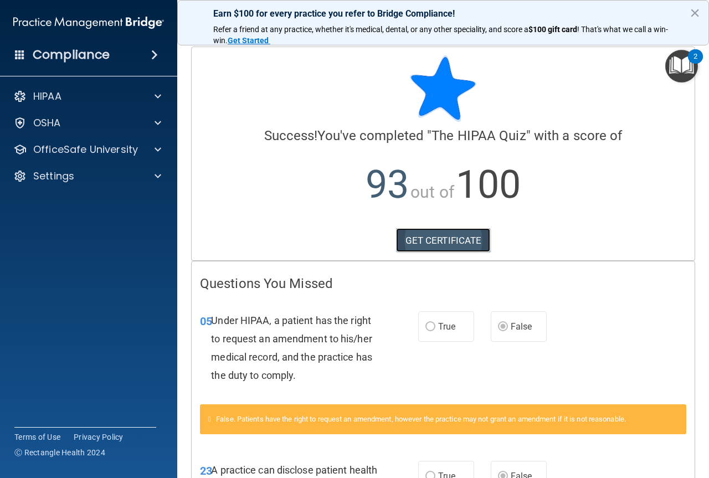
click at [444, 247] on link "GET CERTIFICATE" at bounding box center [443, 240] width 95 height 24
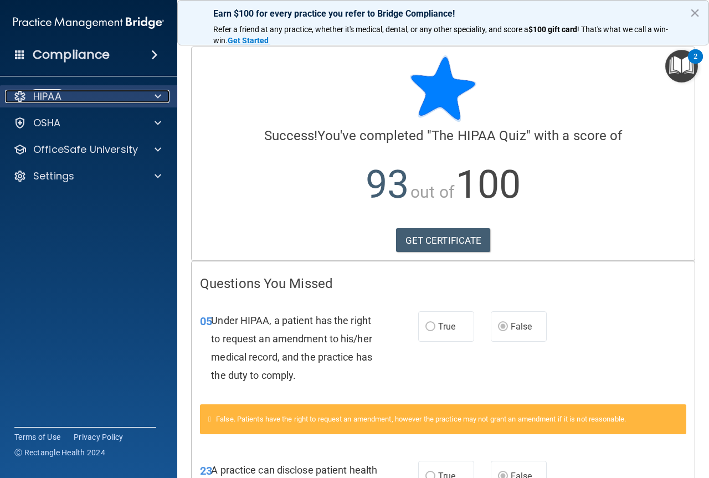
click at [45, 100] on p "HIPAA" at bounding box center [47, 96] width 28 height 13
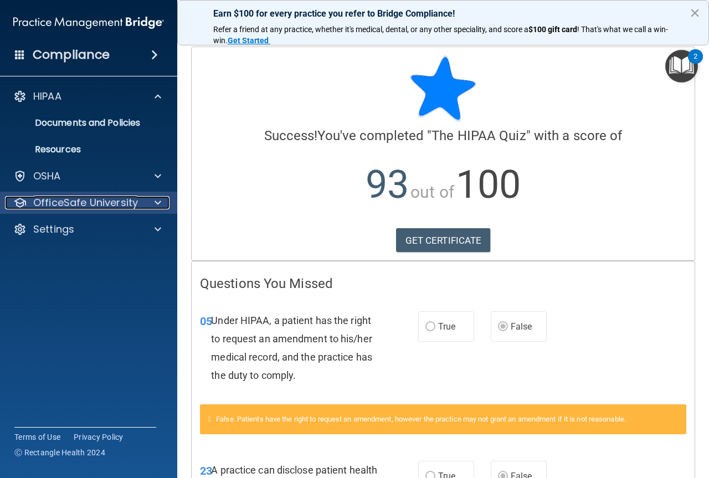
click at [58, 207] on p "OfficeSafe University" at bounding box center [85, 202] width 105 height 13
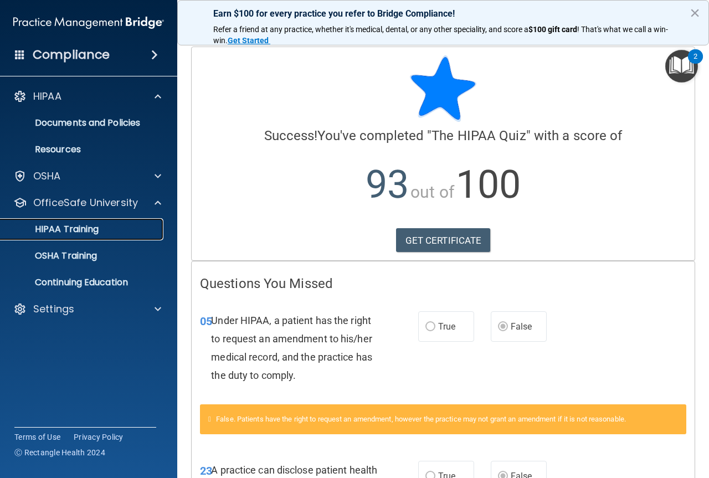
click at [58, 225] on p "HIPAA Training" at bounding box center [52, 229] width 91 height 11
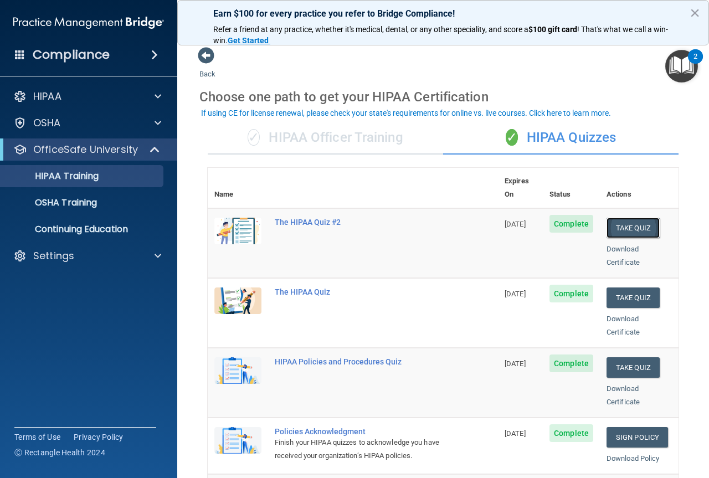
click at [624, 218] on button "Take Quiz" at bounding box center [632, 228] width 53 height 20
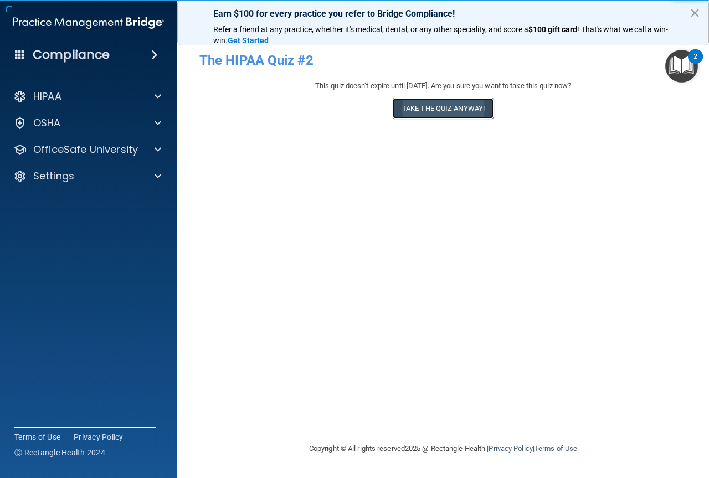
click at [435, 115] on button "Take the quiz anyway!" at bounding box center [443, 108] width 101 height 20
